Goal: Task Accomplishment & Management: Manage account settings

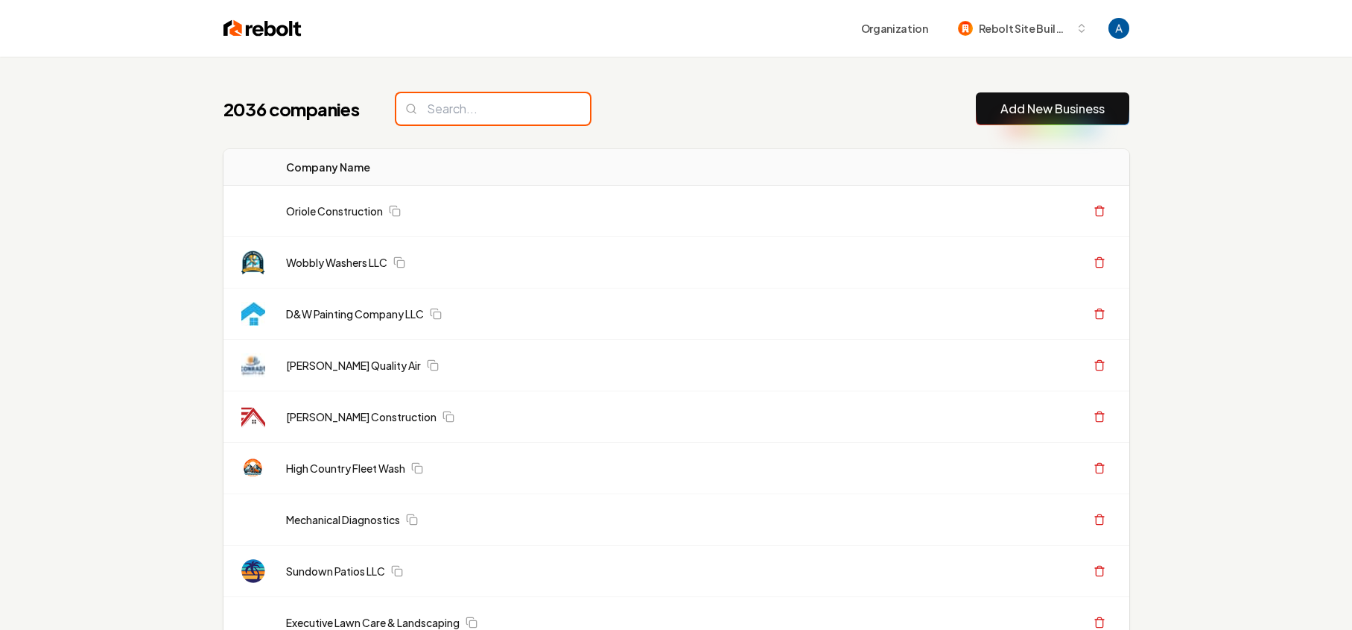
click at [472, 112] on input "search" at bounding box center [493, 108] width 194 height 31
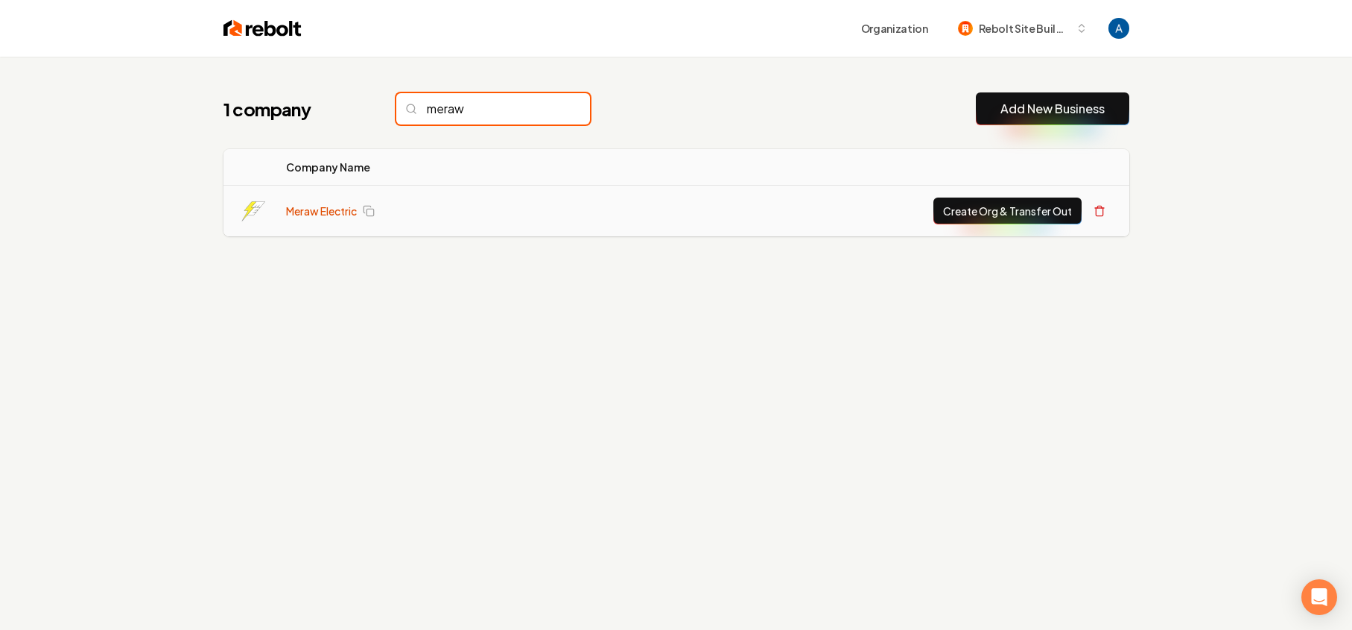
type input "meraw"
click at [321, 207] on link "Meraw Electric" at bounding box center [321, 210] width 71 height 15
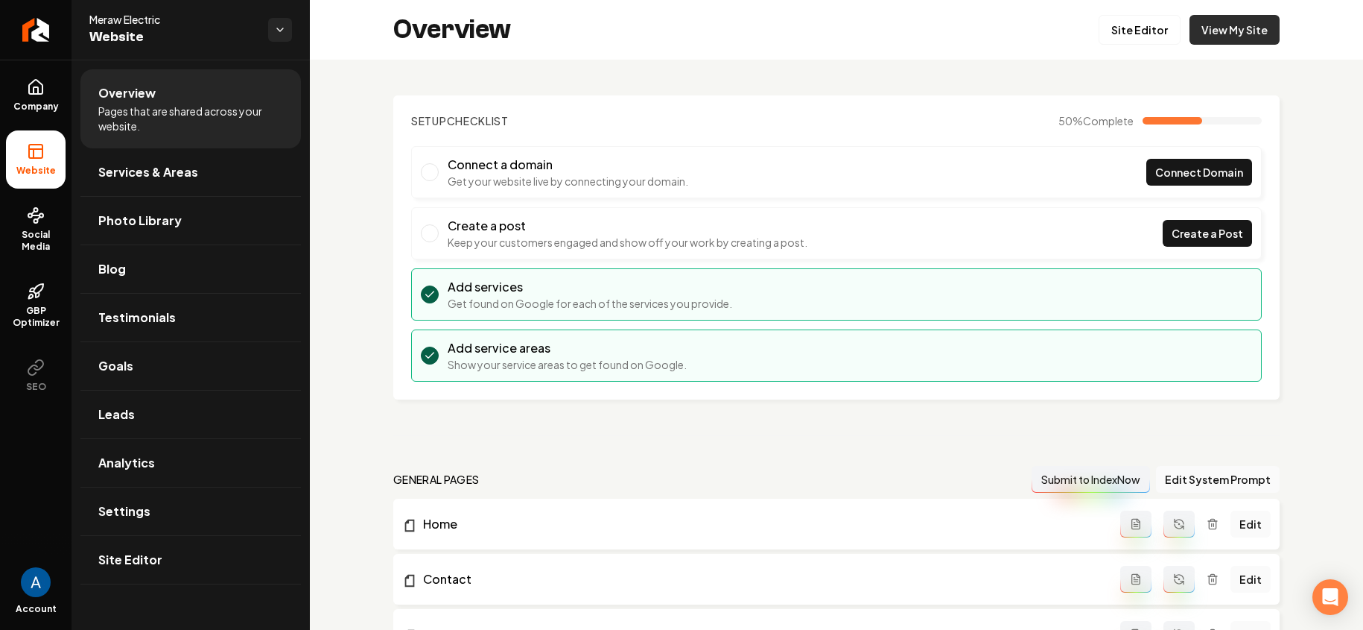
click at [1217, 37] on link "View My Site" at bounding box center [1235, 30] width 90 height 30
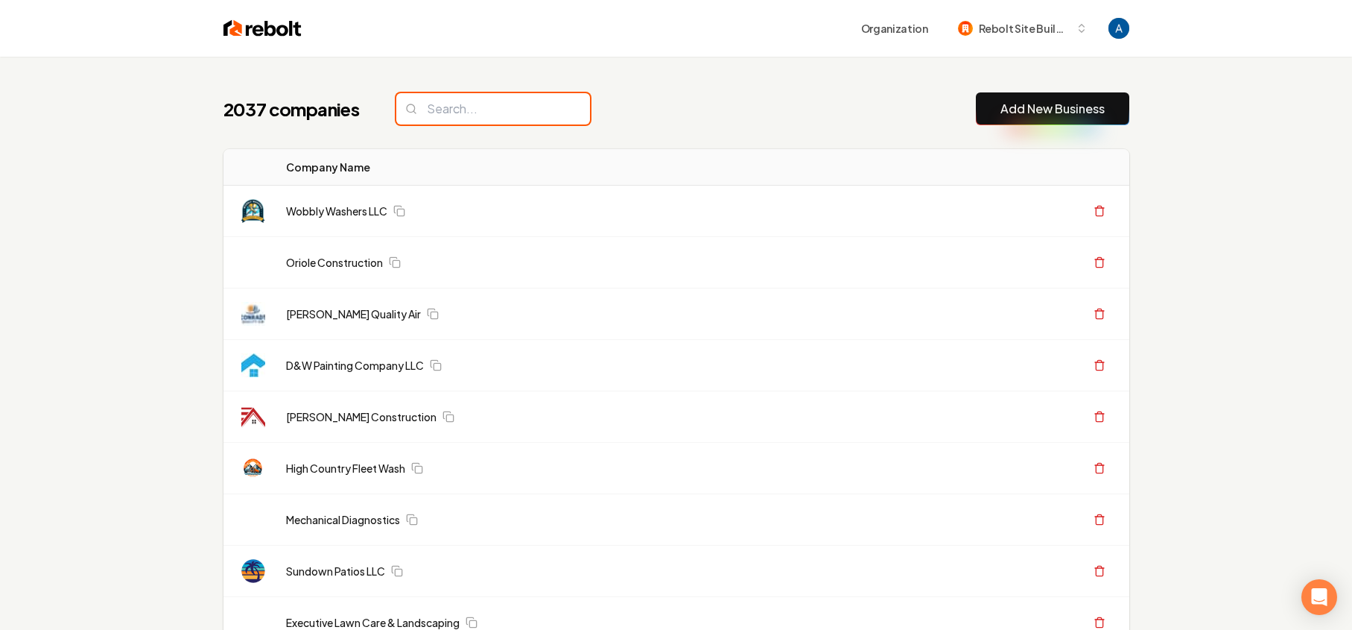
click at [430, 112] on input "search" at bounding box center [493, 108] width 194 height 31
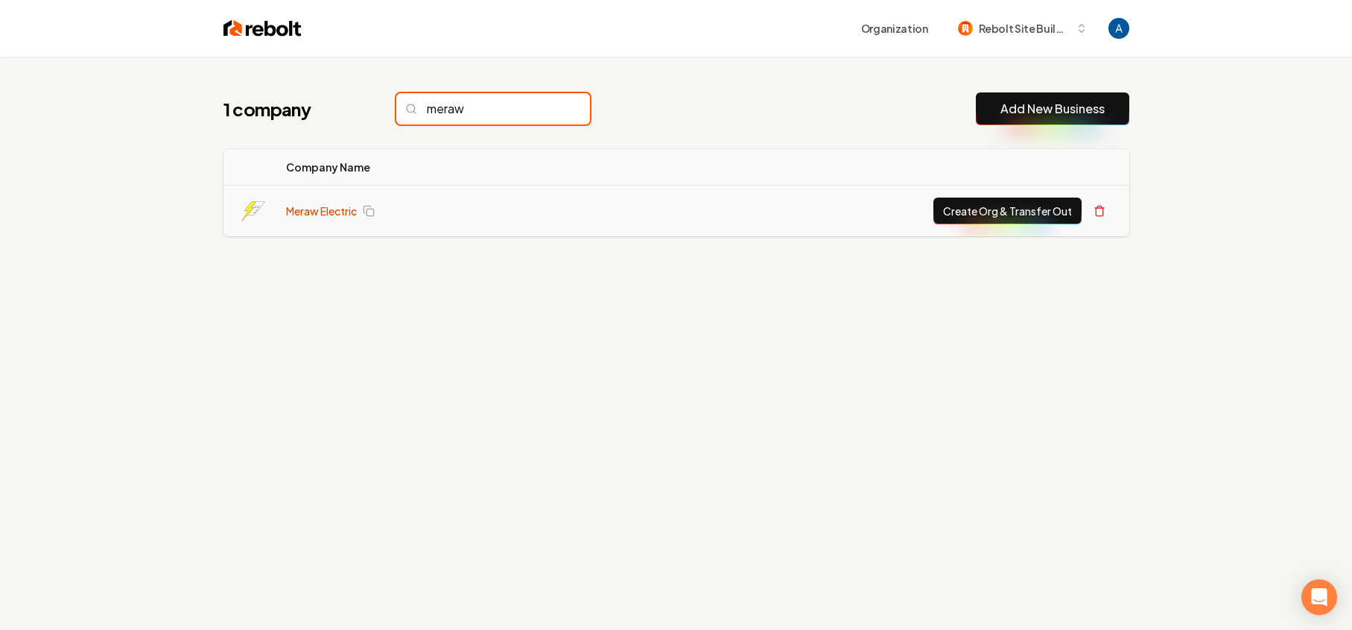
type input "meraw"
click at [329, 205] on link "Meraw Electric" at bounding box center [321, 210] width 71 height 15
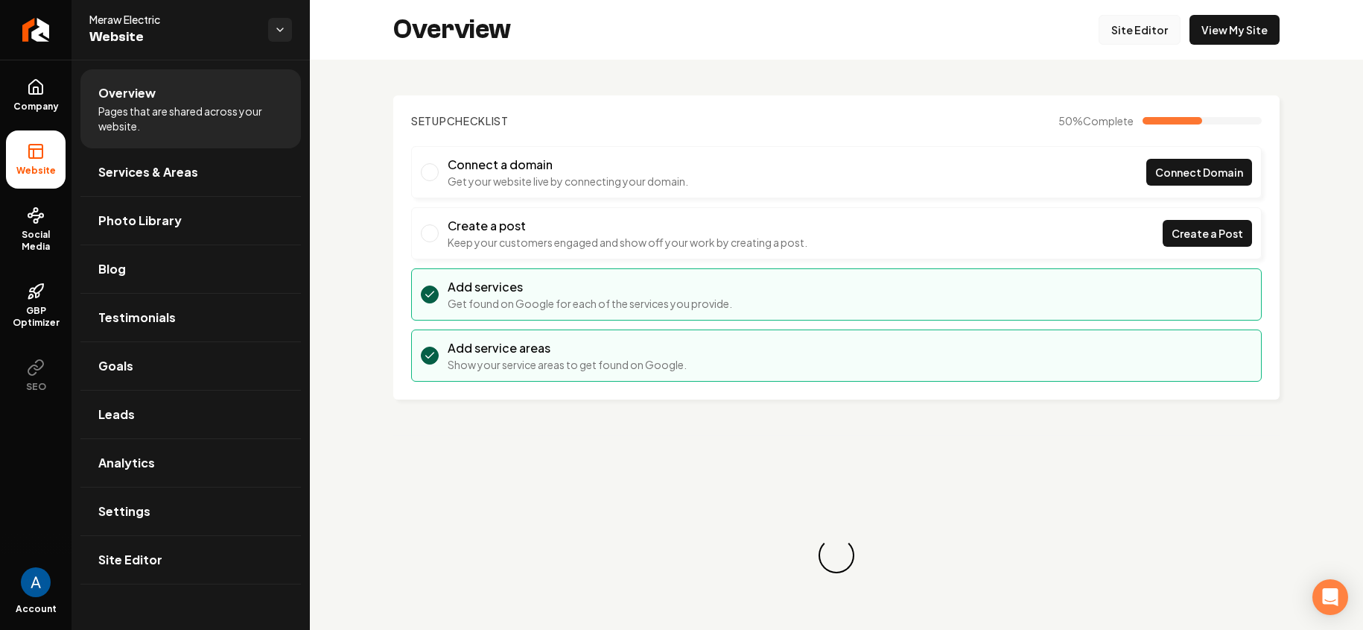
click at [1138, 32] on link "Site Editor" at bounding box center [1140, 30] width 82 height 30
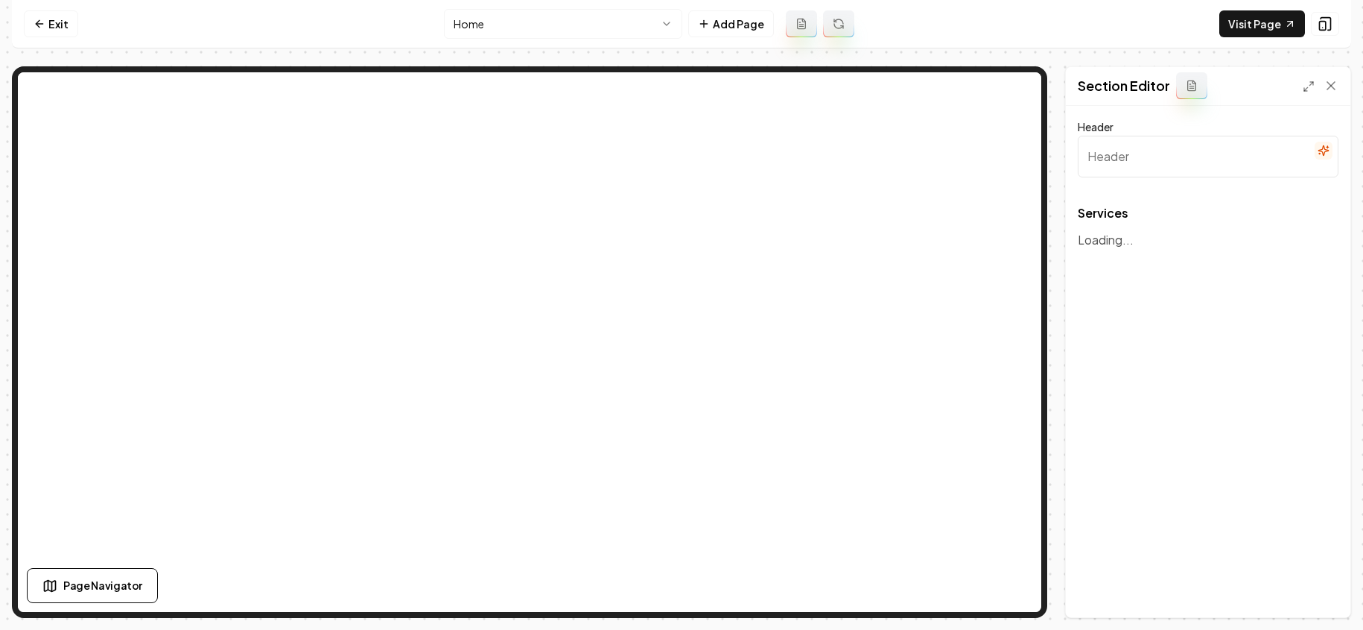
type input "Our Expert Electrical Services"
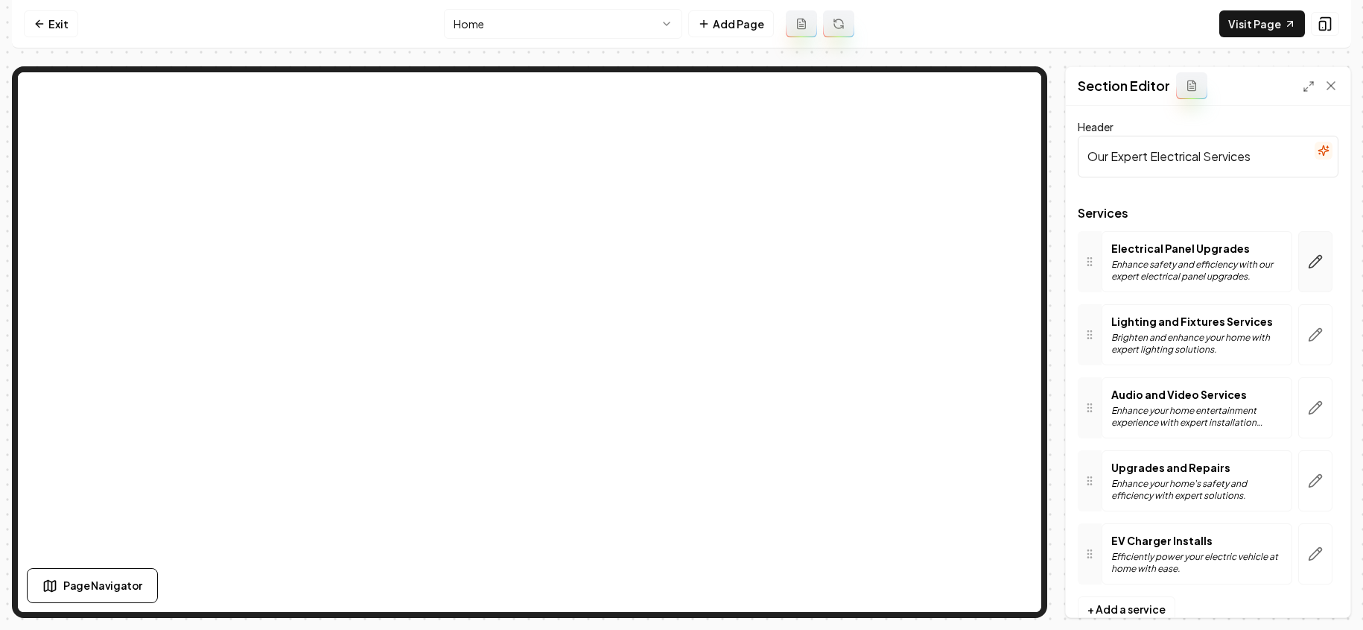
click at [1299, 267] on button "button" at bounding box center [1316, 261] width 34 height 61
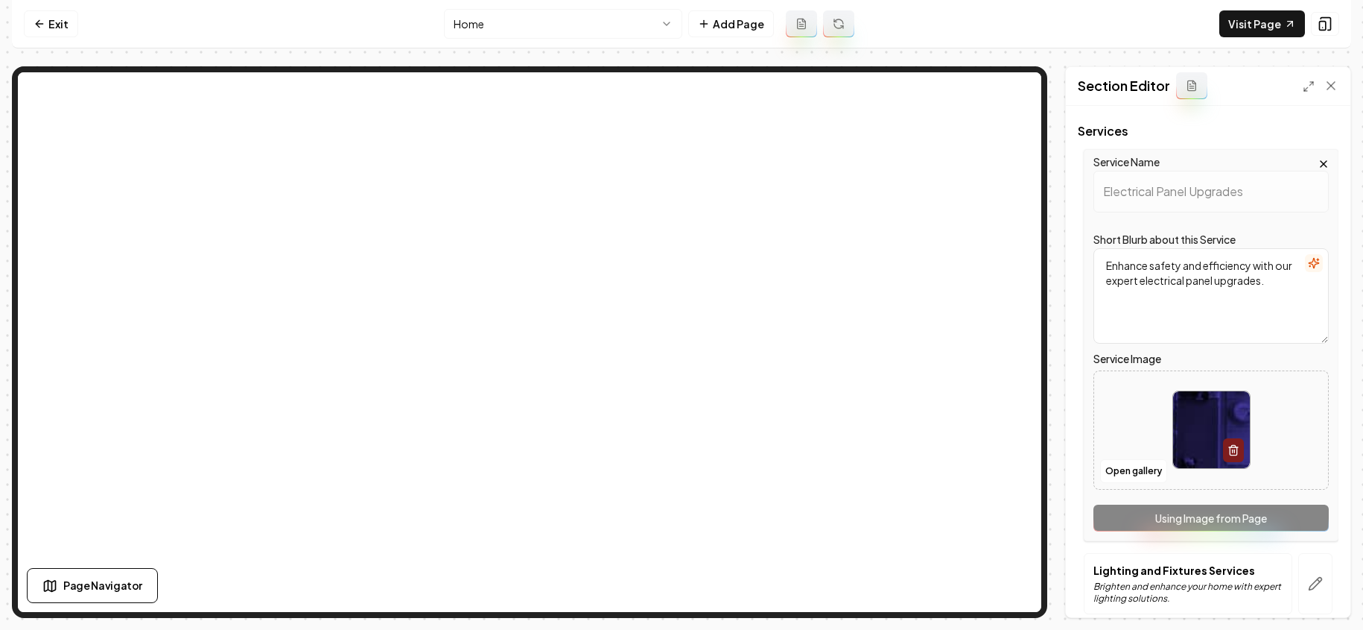
scroll to position [107, 0]
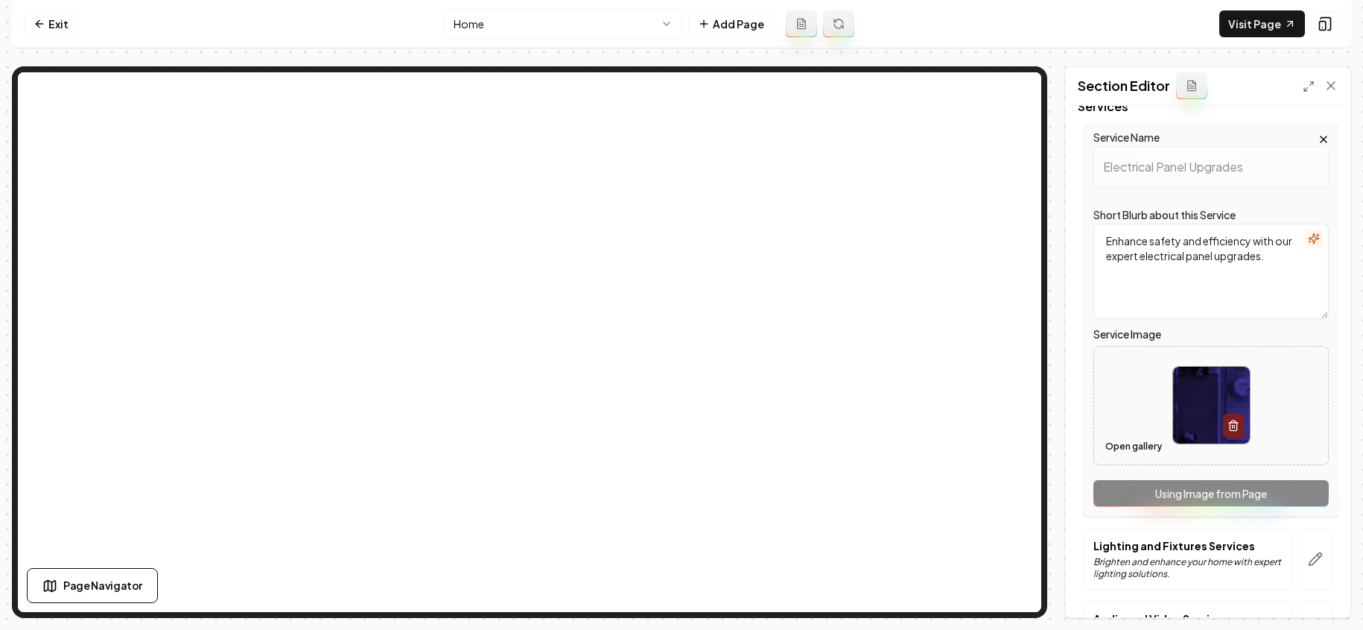
click at [1143, 440] on button "Open gallery" at bounding box center [1133, 446] width 67 height 24
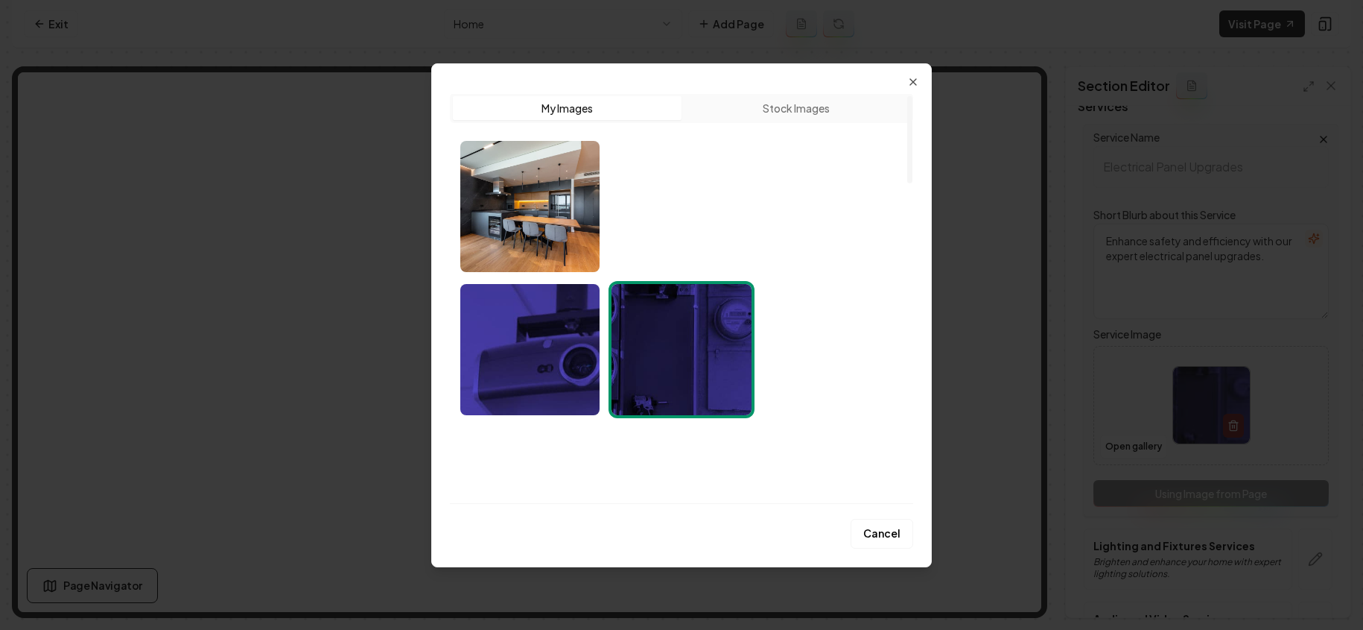
scroll to position [0, 0]
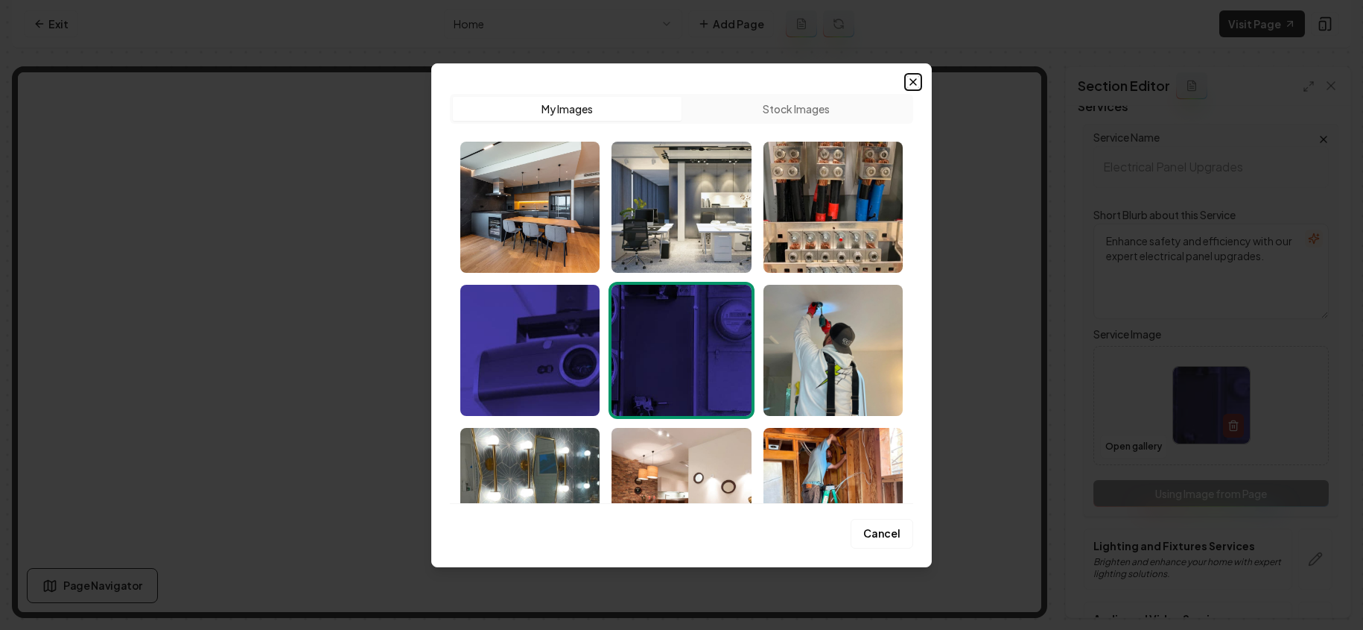
click at [916, 76] on icon "button" at bounding box center [913, 82] width 12 height 12
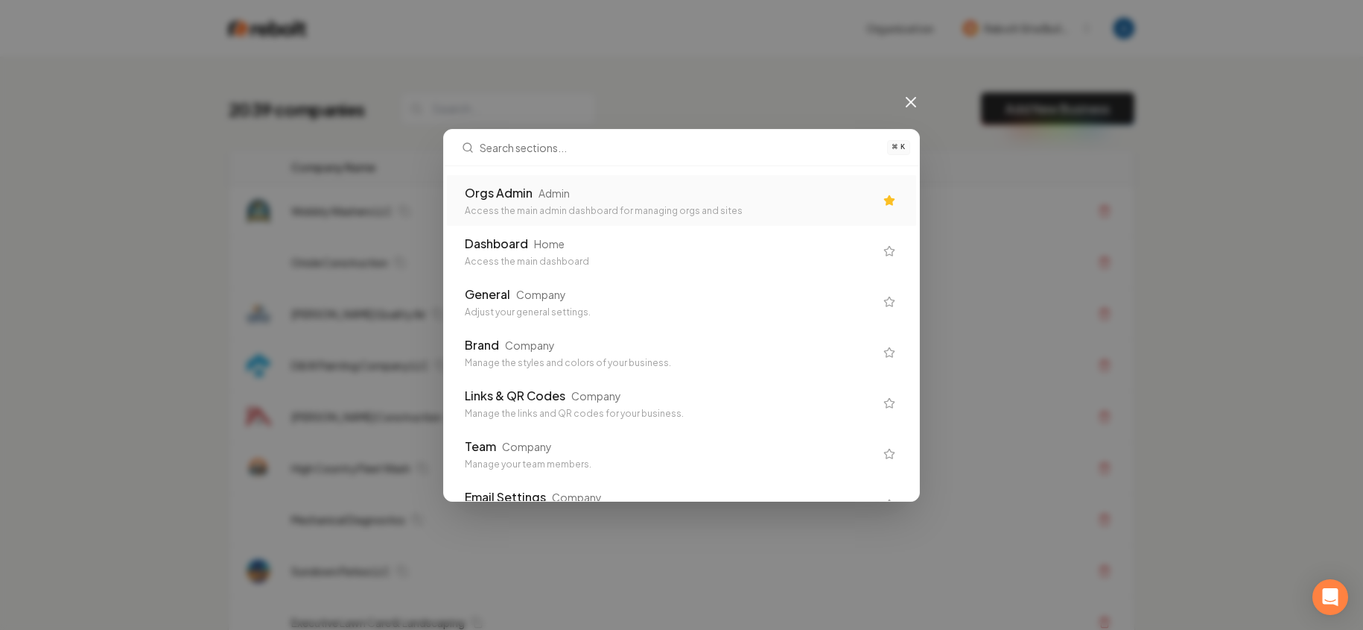
click at [609, 194] on div "Orgs Admin Admin" at bounding box center [670, 193] width 410 height 18
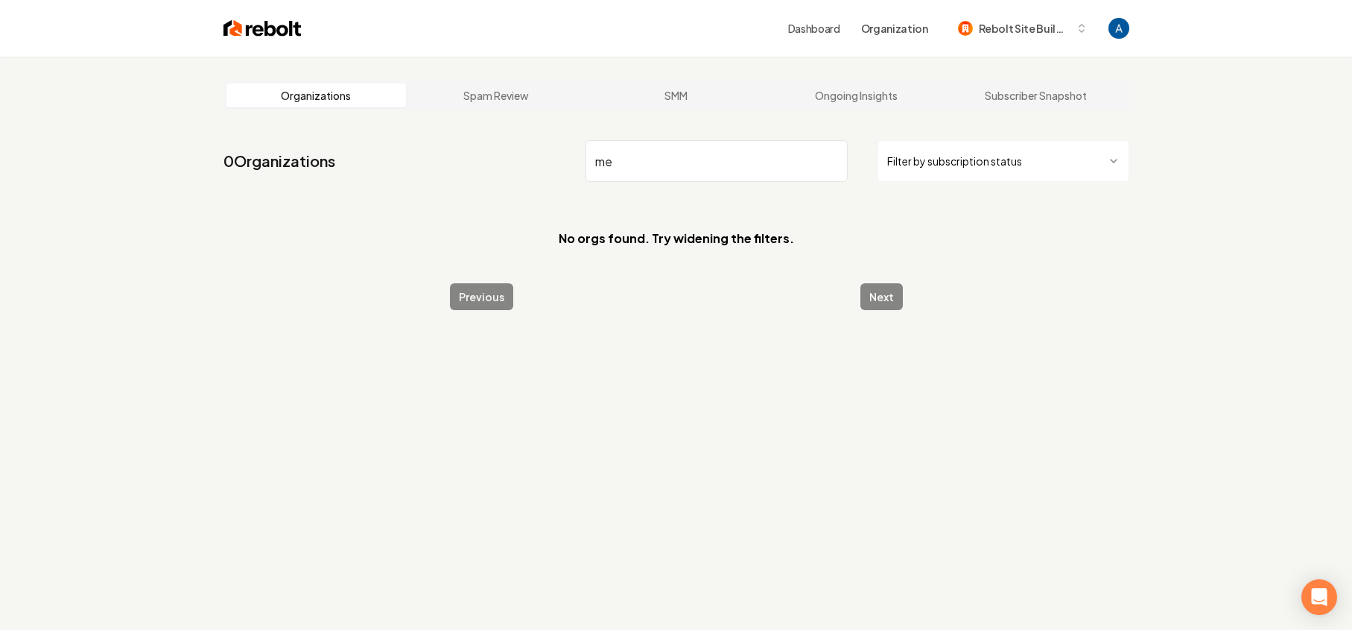
type input "m"
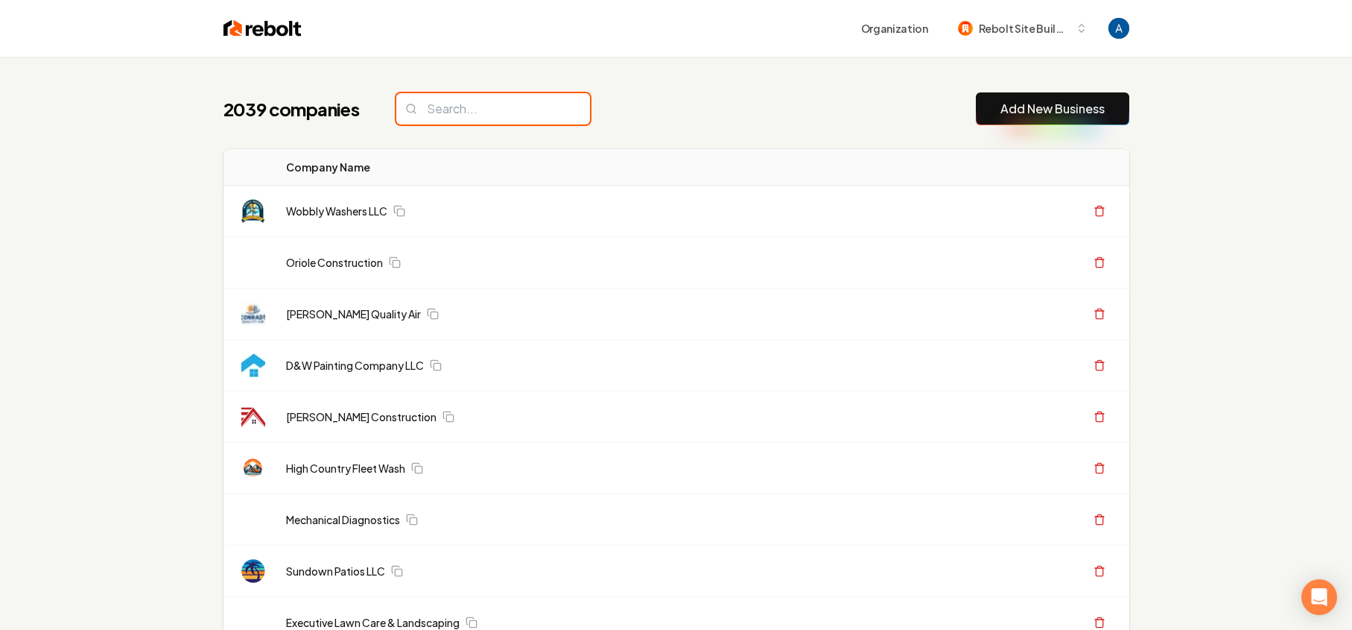
click at [513, 102] on input "search" at bounding box center [493, 108] width 194 height 31
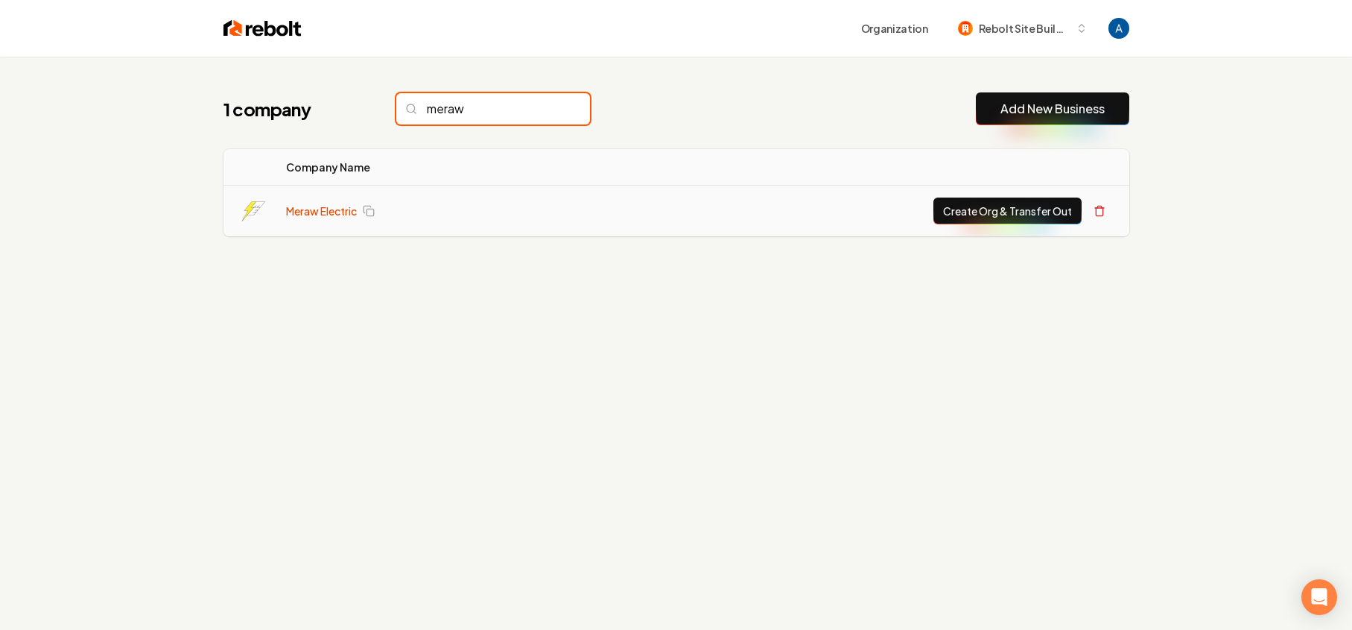
type input "meraw"
click at [320, 215] on link "Meraw Electric" at bounding box center [321, 210] width 71 height 15
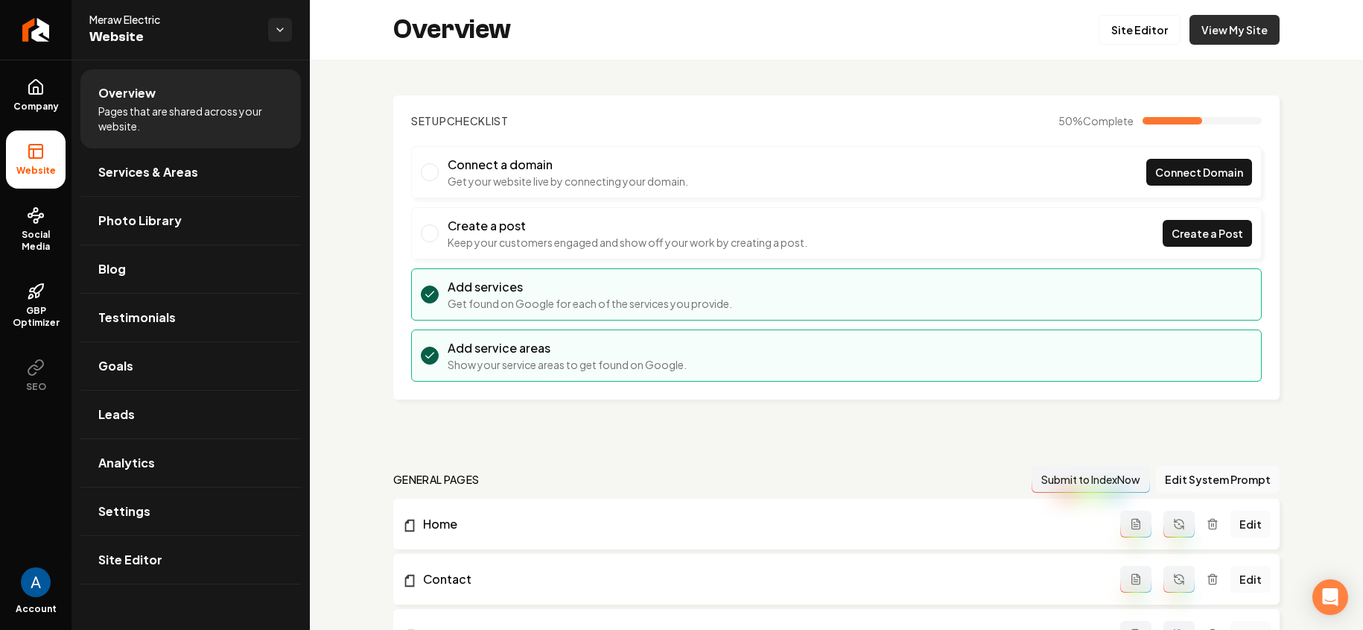
click at [1213, 30] on link "View My Site" at bounding box center [1235, 30] width 90 height 30
click at [26, 25] on icon "Return to dashboard" at bounding box center [36, 30] width 24 height 24
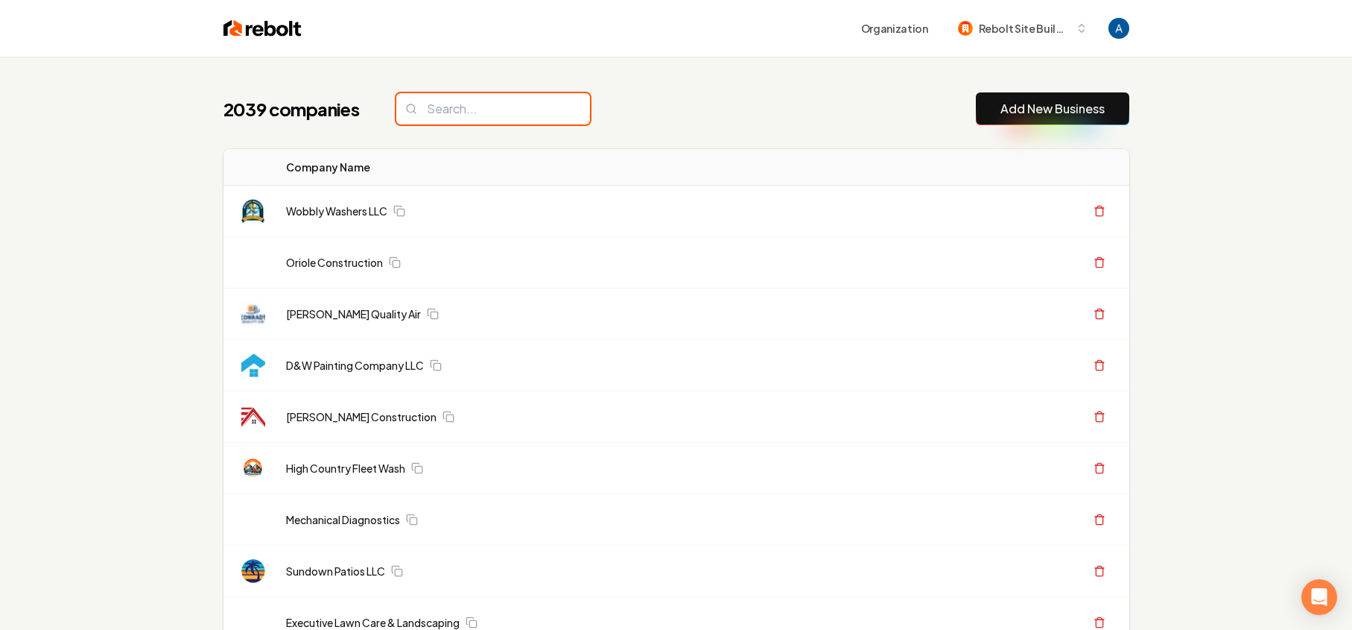
click at [517, 108] on input "search" at bounding box center [493, 108] width 194 height 31
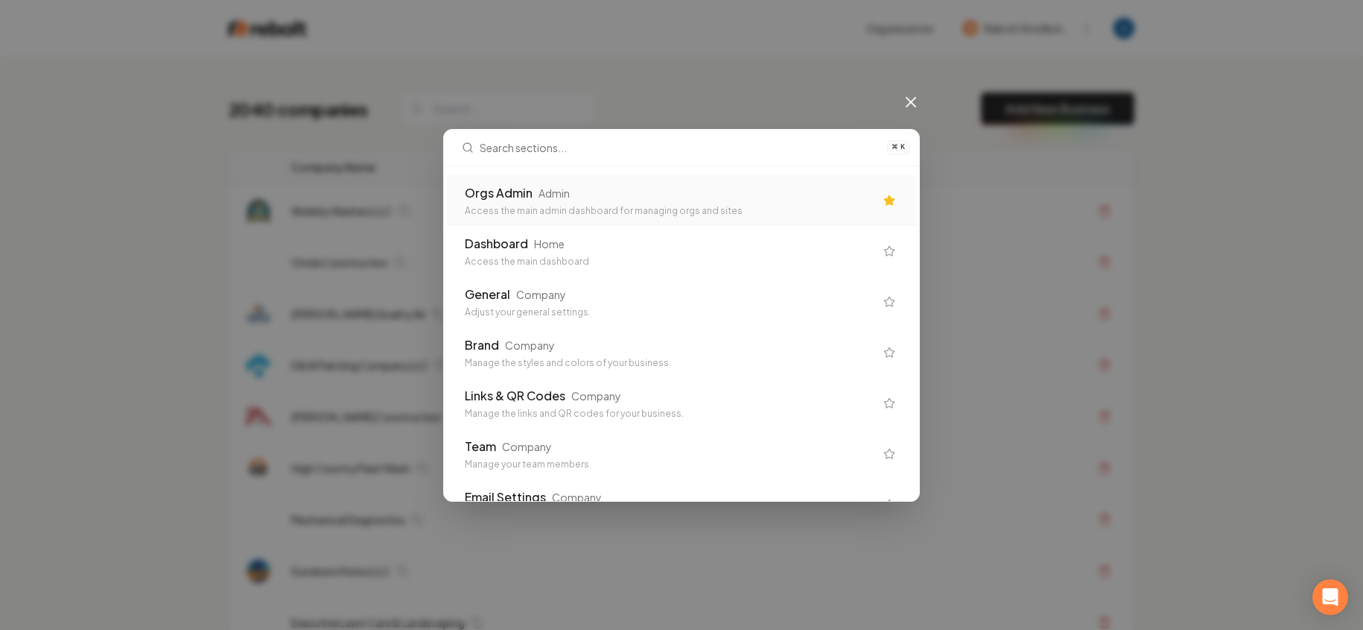
click at [522, 198] on div "Orgs Admin" at bounding box center [499, 193] width 68 height 18
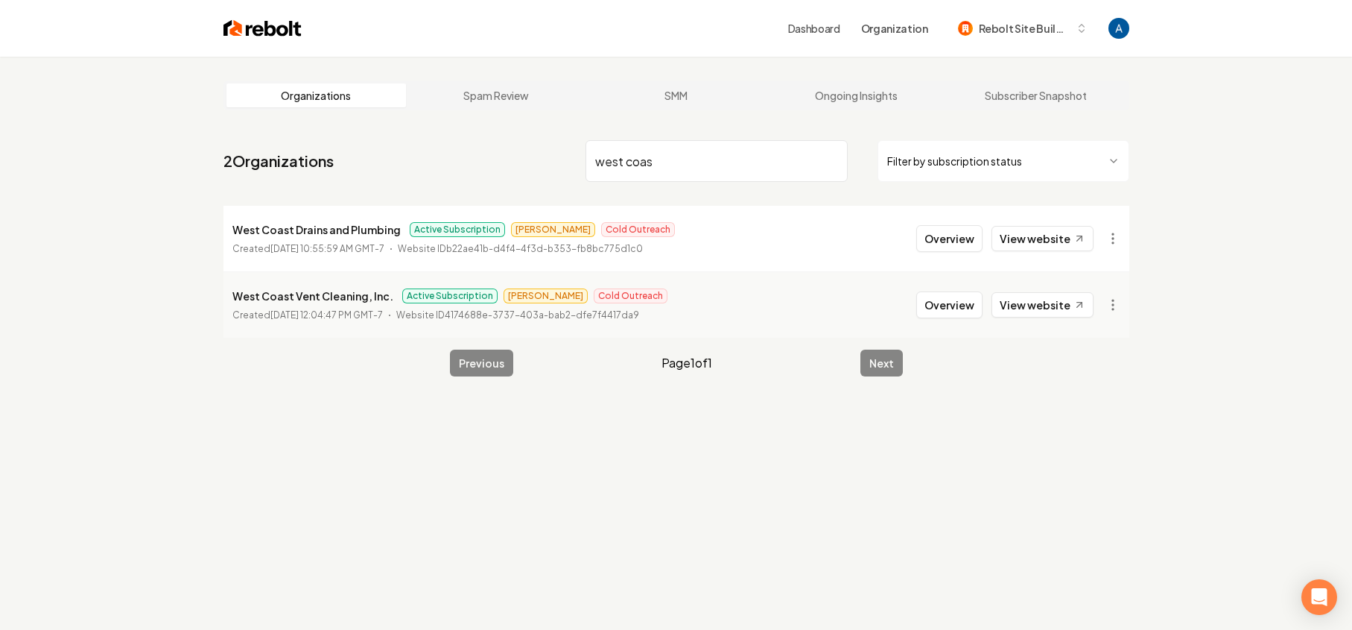
type input "west coas"
click at [831, 162] on input "west coas" at bounding box center [717, 161] width 262 height 42
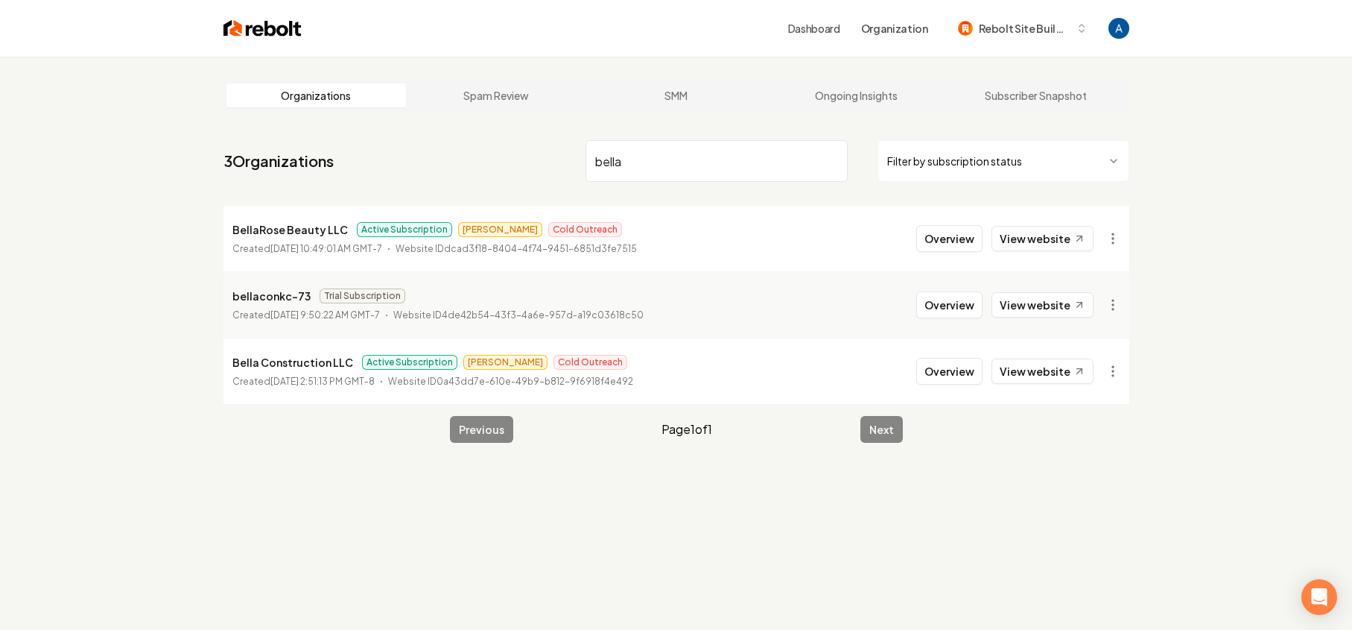
type input "bella"
